Goal: Transaction & Acquisition: Obtain resource

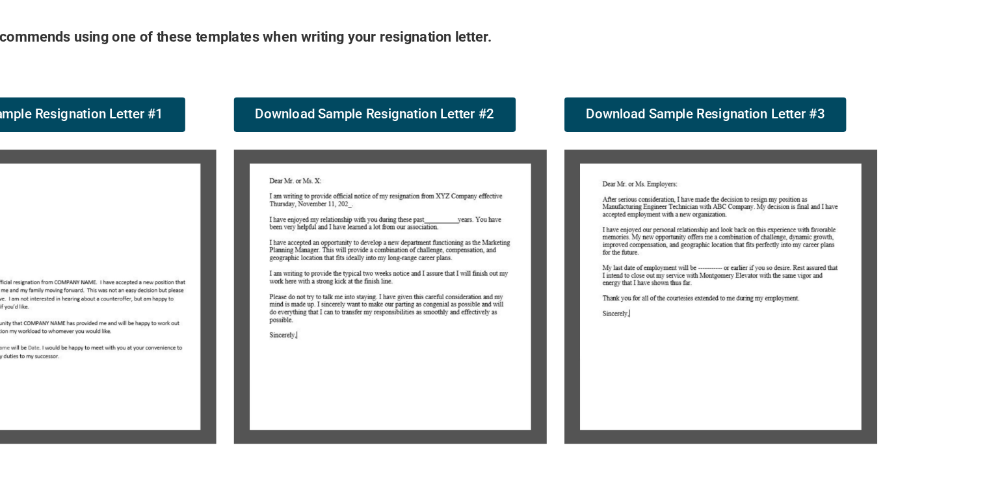
scroll to position [159, 0]
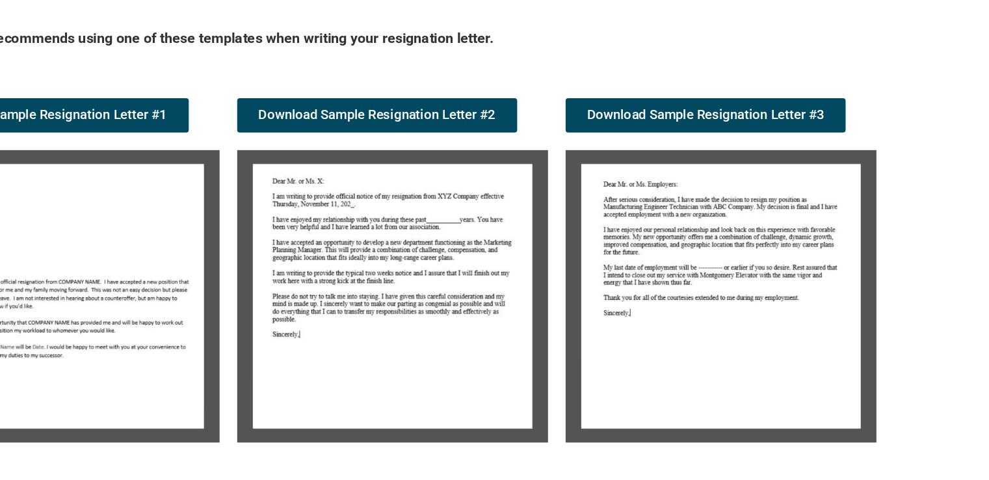
click at [515, 295] on img at bounding box center [495, 277] width 230 height 216
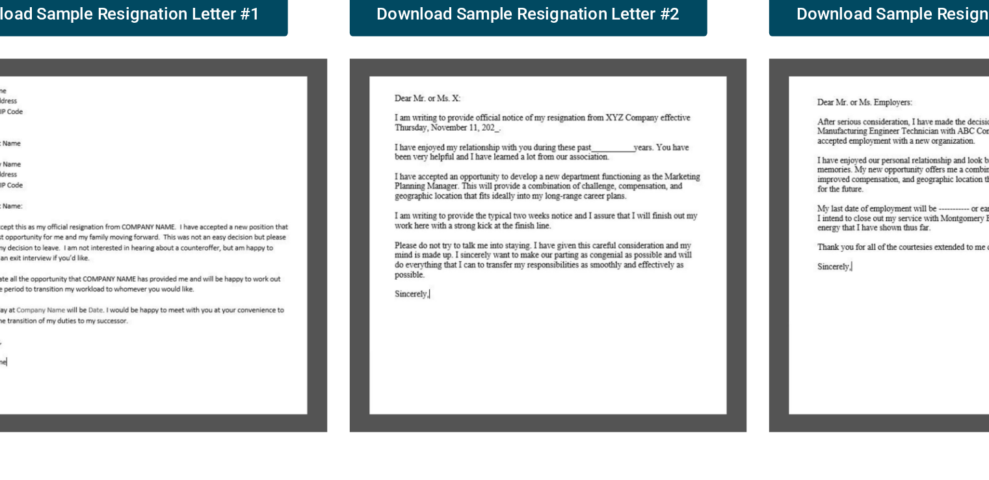
click at [461, 273] on img at bounding box center [495, 277] width 230 height 216
click at [496, 142] on span "Download Sample Resignation Letter #2" at bounding box center [483, 144] width 176 height 10
click at [255, 329] on img at bounding box center [252, 277] width 230 height 216
